Goal: Answer question/provide support: Share knowledge or assist other users

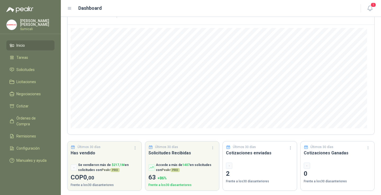
scroll to position [43, 0]
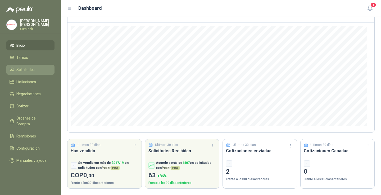
click at [31, 69] on span "Solicitudes" at bounding box center [25, 70] width 18 height 6
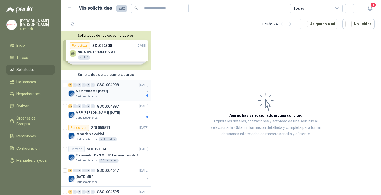
click at [111, 95] on div "Cartones America" at bounding box center [110, 97] width 69 height 4
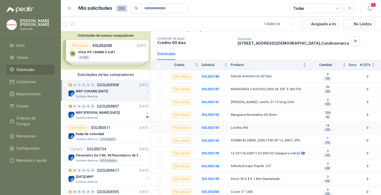
scroll to position [33, 0]
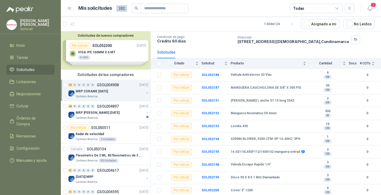
click at [136, 69] on div "Solicitudes de nuevos compradores Por cotizar SOL052300 15/08/25 VIGA IPE 160MM…" at bounding box center [106, 50] width 90 height 38
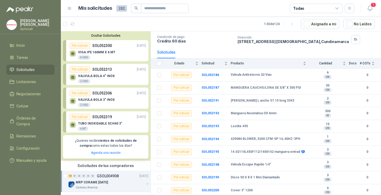
click at [135, 29] on article "1 - 50 de 124 Asignado a mi No Leídos" at bounding box center [221, 24] width 320 height 14
click at [134, 29] on article "1 - 50 de 124 Asignado a mi No Leídos" at bounding box center [221, 24] width 320 height 14
click at [137, 23] on article "1 - 50 de 124 Asignado a mi No Leídos" at bounding box center [221, 24] width 320 height 14
click at [169, 22] on article "1 - 50 de 124 Asignado a mi No Leídos" at bounding box center [221, 24] width 320 height 14
click at [183, 27] on article "1 - 50 de 124 Asignado a mi No Leídos" at bounding box center [221, 24] width 320 height 14
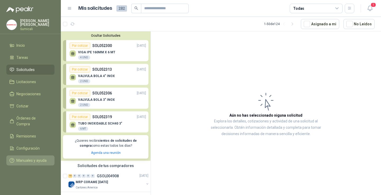
click at [28, 158] on span "Manuales y ayuda" at bounding box center [31, 161] width 30 height 6
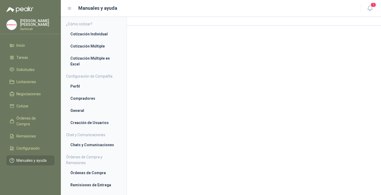
click at [30, 158] on span "Manuales y ayuda" at bounding box center [31, 161] width 30 height 6
click at [37, 158] on span "Manuales y ayuda" at bounding box center [31, 161] width 30 height 6
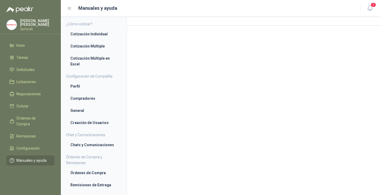
click at [14, 158] on li "Manuales y ayuda" at bounding box center [31, 161] width 42 height 6
click at [25, 158] on span "Manuales y ayuda" at bounding box center [31, 161] width 30 height 6
click at [12, 164] on menu "Javier Daniel Gutierrez Gutierrez Sumicali Inicio Tareas Solicitudes Licitacion…" at bounding box center [30, 97] width 61 height 195
click at [13, 158] on icon at bounding box center [12, 160] width 5 height 5
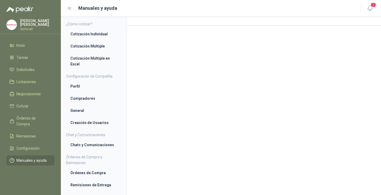
click at [13, 158] on icon at bounding box center [12, 160] width 5 height 5
click at [15, 158] on li "Manuales y ayuda" at bounding box center [31, 161] width 42 height 6
click at [16, 158] on li "Manuales y ayuda" at bounding box center [31, 161] width 42 height 6
click at [21, 158] on span "Manuales y ayuda" at bounding box center [31, 161] width 30 height 6
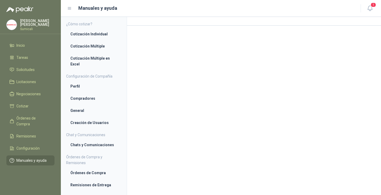
click at [21, 158] on span "Manuales y ayuda" at bounding box center [31, 161] width 30 height 6
click at [36, 158] on span "Manuales y ayuda" at bounding box center [31, 161] width 30 height 6
click at [49, 158] on li "Manuales y ayuda" at bounding box center [31, 161] width 42 height 6
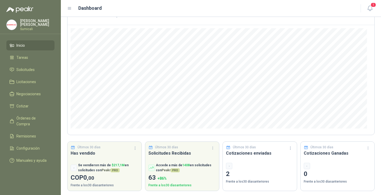
scroll to position [43, 0]
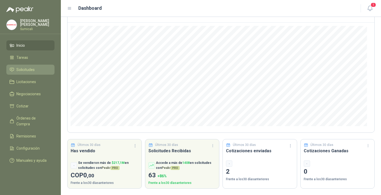
click at [30, 70] on span "Solicitudes" at bounding box center [25, 70] width 18 height 6
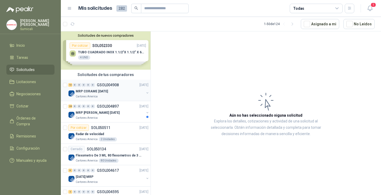
click at [86, 94] on div "MRP CORAME [DATE]" at bounding box center [110, 91] width 69 height 6
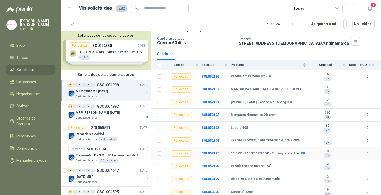
scroll to position [33, 0]
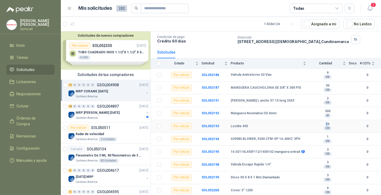
drag, startPoint x: 271, startPoint y: 127, endPoint x: 323, endPoint y: 125, distance: 51.9
click at [323, 125] on tr "Por cotizar SOL052193 Loctite 495 10 UN 0" at bounding box center [266, 126] width 230 height 13
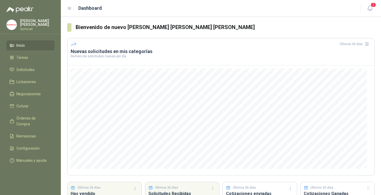
scroll to position [43, 0]
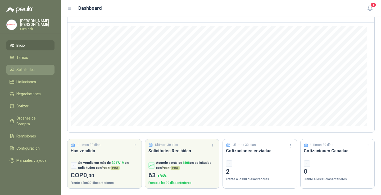
click at [36, 68] on li "Solicitudes" at bounding box center [31, 70] width 42 height 6
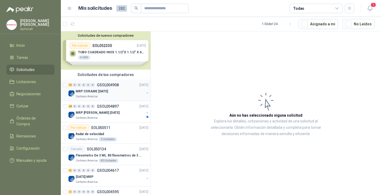
click at [108, 93] on p "MRP CORAME [DATE]" at bounding box center [92, 91] width 32 height 5
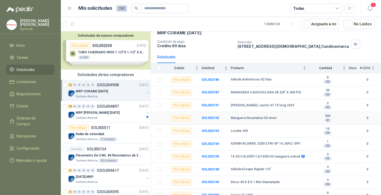
scroll to position [33, 0]
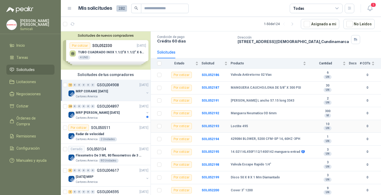
click at [277, 125] on div "Loctite 495" at bounding box center [268, 127] width 75 height 4
click at [364, 125] on b "0" at bounding box center [367, 126] width 15 height 5
click at [189, 129] on div "Por cotizar" at bounding box center [181, 126] width 21 height 6
click at [210, 129] on td "SOL052193" at bounding box center [216, 126] width 29 height 13
click at [349, 127] on td at bounding box center [354, 126] width 11 height 13
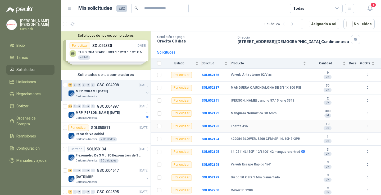
click at [364, 127] on b "0" at bounding box center [367, 126] width 15 height 5
click at [362, 125] on b "0" at bounding box center [367, 126] width 15 height 5
click at [363, 127] on b "0" at bounding box center [367, 126] width 15 height 5
click at [210, 127] on b "SOL052193" at bounding box center [210, 127] width 17 height 4
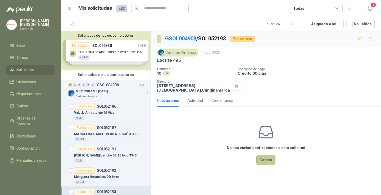
click at [269, 163] on button "Cotizar" at bounding box center [265, 160] width 19 height 10
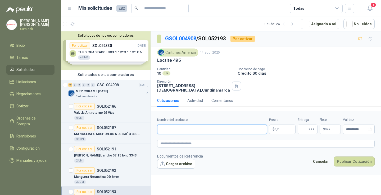
click at [164, 130] on input "Nombre del producto" at bounding box center [212, 130] width 110 height 10
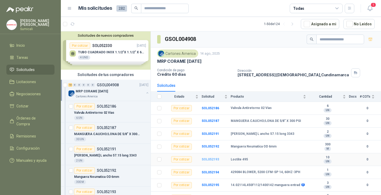
click at [207, 160] on b "SOL052193" at bounding box center [210, 160] width 17 height 4
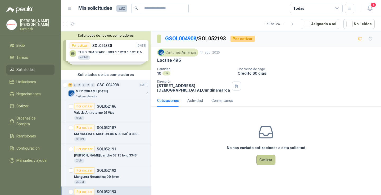
click at [270, 160] on button "Cotizar" at bounding box center [265, 160] width 19 height 10
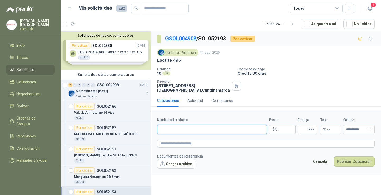
click at [163, 129] on input "Nombre del producto" at bounding box center [212, 130] width 110 height 10
type input "**********"
click at [279, 127] on p "$ 0 ,00" at bounding box center [282, 130] width 26 height 10
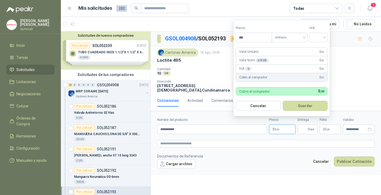
click at [279, 130] on span ",00" at bounding box center [277, 129] width 3 height 3
click at [282, 127] on p "$ 0 ,00" at bounding box center [282, 130] width 26 height 10
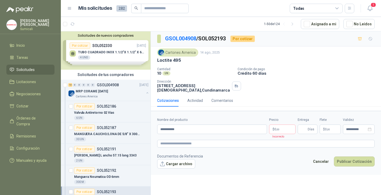
click at [344, 89] on div "Cantidad 10 UN Condición de pago Crédito 60 [PERSON_NAME] Dirección [STREET_AD…" at bounding box center [265, 79] width 217 height 25
click at [283, 128] on p "$ 0 ,00" at bounding box center [282, 130] width 26 height 10
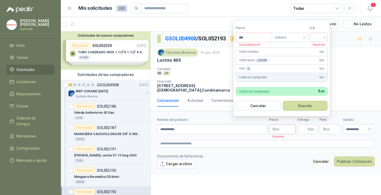
drag, startPoint x: 276, startPoint y: 131, endPoint x: 280, endPoint y: 128, distance: 5.1
click at [280, 128] on p "$ 0 ,00" at bounding box center [282, 130] width 26 height 10
click at [313, 51] on div "Valor Unitario 0 ,00" at bounding box center [281, 52] width 91 height 8
click at [323, 51] on span ",00" at bounding box center [322, 52] width 3 height 3
click at [326, 37] on div at bounding box center [318, 38] width 18 height 10
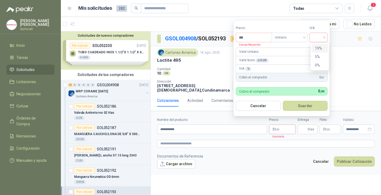
click at [322, 46] on div "19%" at bounding box center [320, 48] width 10 height 6
click at [325, 51] on div "Valor Unitario 0 ,00" at bounding box center [282, 52] width 93 height 8
click at [249, 38] on input "***" at bounding box center [254, 37] width 37 height 9
type input "********"
click at [311, 104] on button "Guardar" at bounding box center [305, 106] width 45 height 10
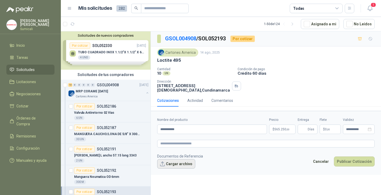
click at [178, 165] on button "Cargar archivo" at bounding box center [176, 165] width 38 height 10
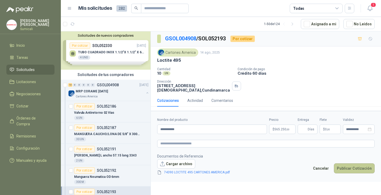
click at [350, 169] on button "Publicar Cotización" at bounding box center [354, 169] width 41 height 10
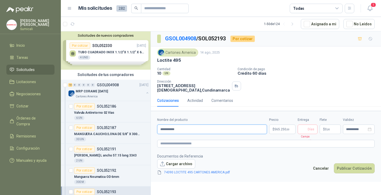
click at [191, 130] on input "**********" at bounding box center [212, 130] width 110 height 10
click at [311, 130] on span "Días" at bounding box center [311, 129] width 7 height 9
click at [314, 130] on span "Días" at bounding box center [311, 129] width 7 height 9
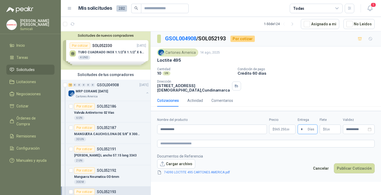
type input "*"
click at [331, 131] on p "$ 0 ,00" at bounding box center [330, 130] width 21 height 10
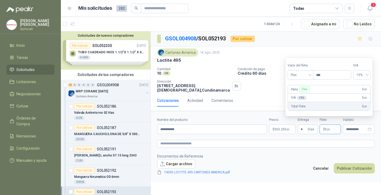
click at [367, 100] on span "0 ,00" at bounding box center [364, 97] width 5 height 5
click at [367, 99] on span ",00" at bounding box center [365, 98] width 3 height 3
click at [330, 130] on span ",00" at bounding box center [328, 129] width 3 height 3
click at [336, 130] on p "$ 0 ,00" at bounding box center [330, 130] width 21 height 10
click at [330, 130] on span ",00" at bounding box center [328, 129] width 3 height 3
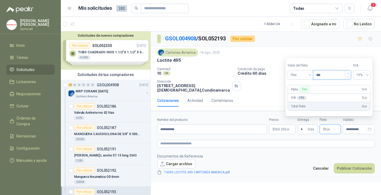
click at [348, 74] on span "Increase Value" at bounding box center [348, 73] width 6 height 5
click at [294, 98] on p "IVA 19 %" at bounding box center [298, 97] width 15 height 5
click at [289, 99] on div "IVA 19 % 0 ,19" at bounding box center [329, 98] width 82 height 8
click at [339, 98] on div "IVA 19 % 0 ,19" at bounding box center [329, 98] width 82 height 8
click at [326, 73] on input "***" at bounding box center [332, 75] width 38 height 9
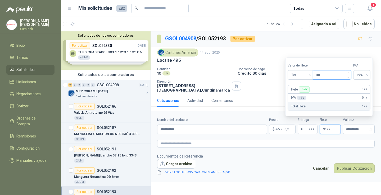
click at [329, 75] on input "***" at bounding box center [332, 75] width 38 height 9
type input "***"
click at [321, 97] on div "IVA 19 % 0 ,00" at bounding box center [329, 98] width 82 height 8
click at [370, 98] on div "IVA 19 % 0 ,00" at bounding box center [329, 98] width 82 height 8
click at [320, 75] on input "***" at bounding box center [332, 75] width 38 height 9
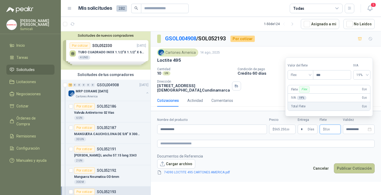
click at [343, 167] on button "Publicar Cotización" at bounding box center [354, 169] width 41 height 10
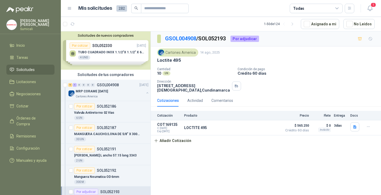
click at [315, 59] on div "Loctite 495" at bounding box center [265, 61] width 217 height 6
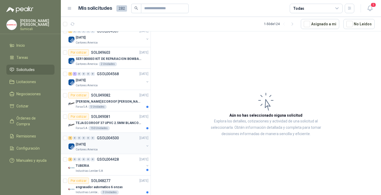
scroll to position [423, 0]
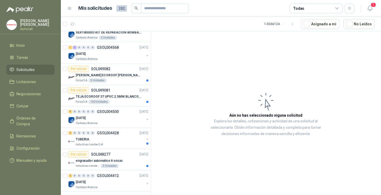
click at [28, 68] on span "Solicitudes" at bounding box center [25, 70] width 18 height 6
click at [35, 69] on li "Solicitudes" at bounding box center [31, 70] width 42 height 6
